Goal: Information Seeking & Learning: Check status

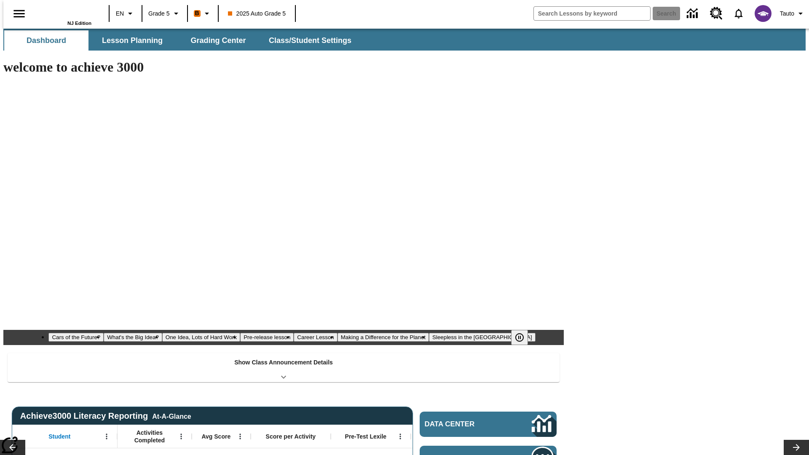
type input "-1"
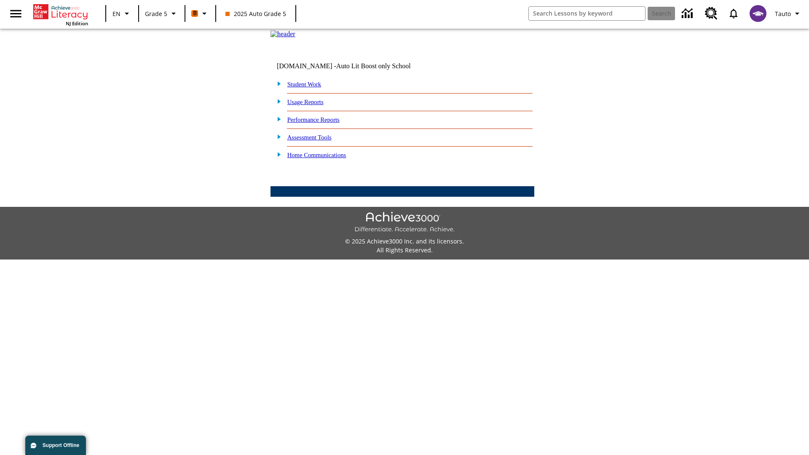
click at [323, 123] on link "Performance Reports" at bounding box center [314, 119] width 52 height 7
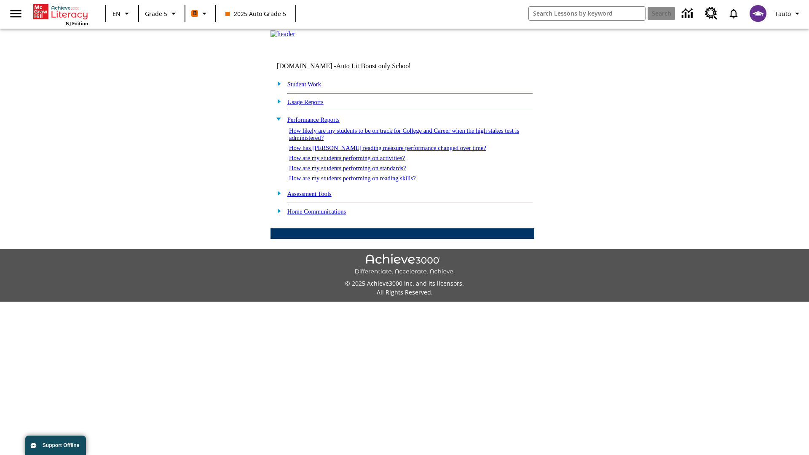
click at [355, 161] on link "How are my students performing on activities?" at bounding box center [347, 158] width 116 height 7
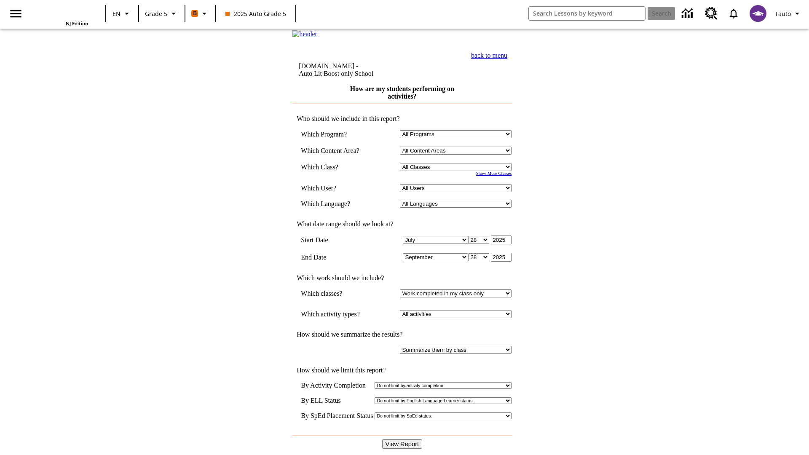
click at [458, 171] on select "Select a Class: All Classes 2025 Auto Grade 5 OL 2025 Auto Grade 6" at bounding box center [456, 167] width 112 height 8
select select "11133131"
